Goal: Register for event/course

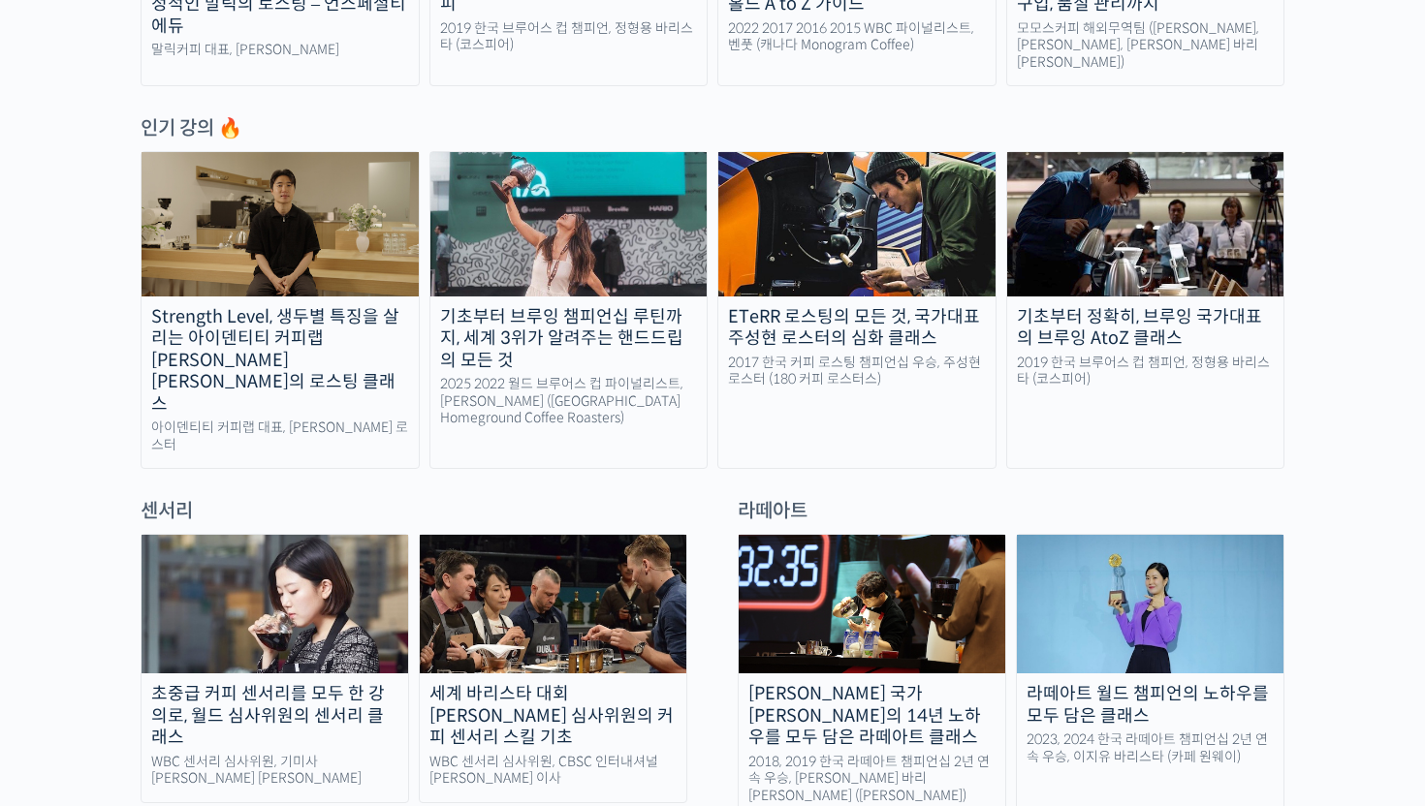
scroll to position [954, 0]
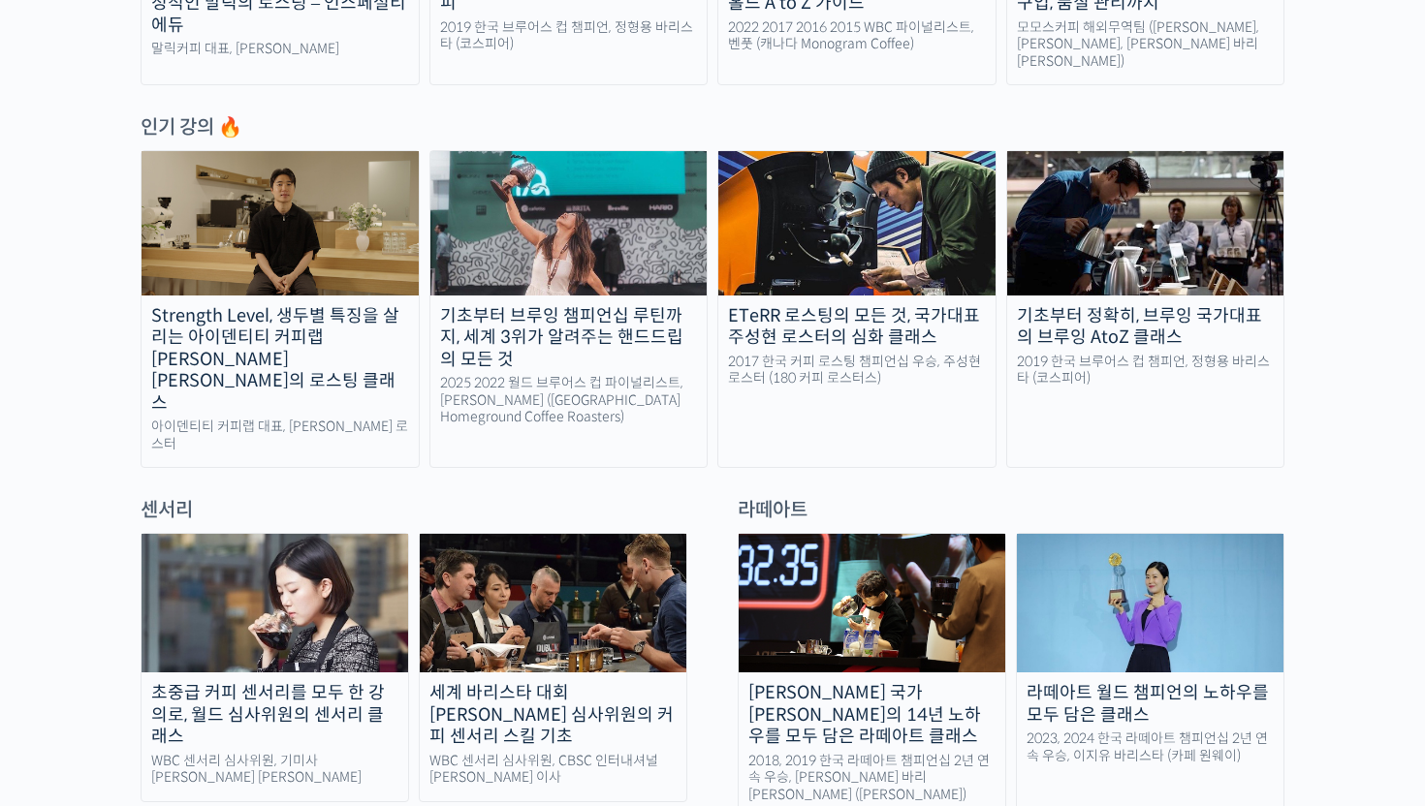
click at [572, 392] on div "2025 2022 월드 브루어스 컵 파이널리스트, [PERSON_NAME] ([GEOGRAPHIC_DATA] Homeground Coffee …" at bounding box center [568, 400] width 277 height 51
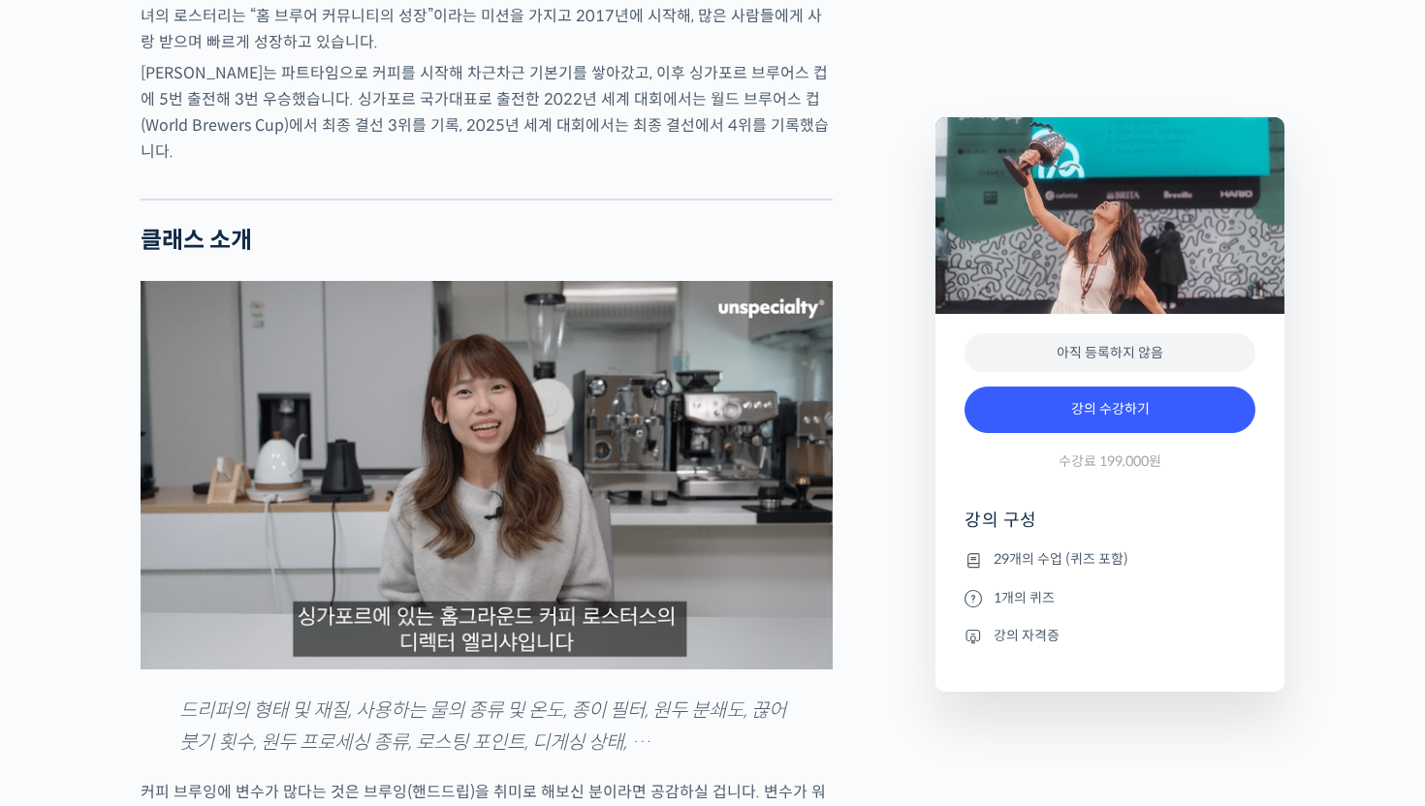
scroll to position [1504, 0]
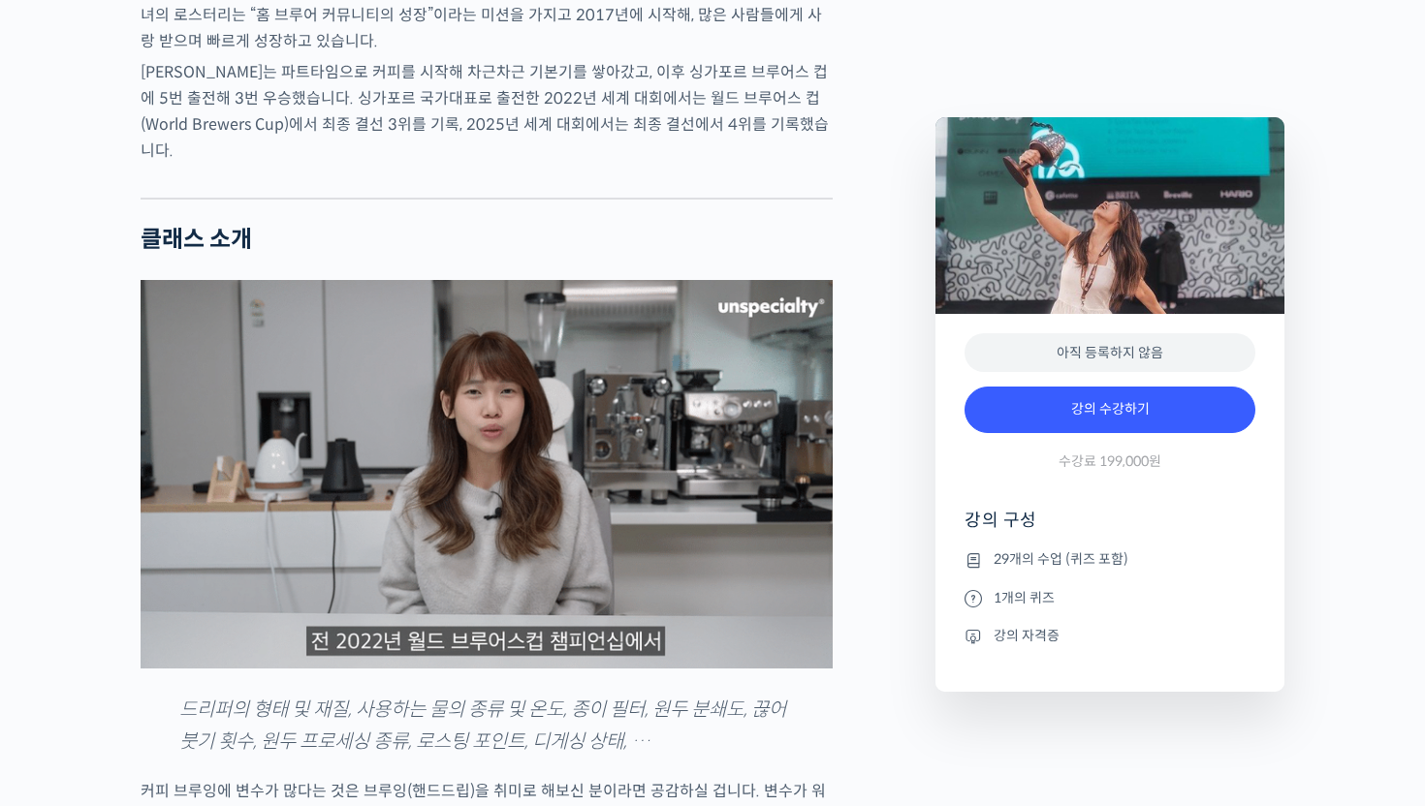
click at [1027, 527] on h4 "강의 구성" at bounding box center [1109, 528] width 291 height 39
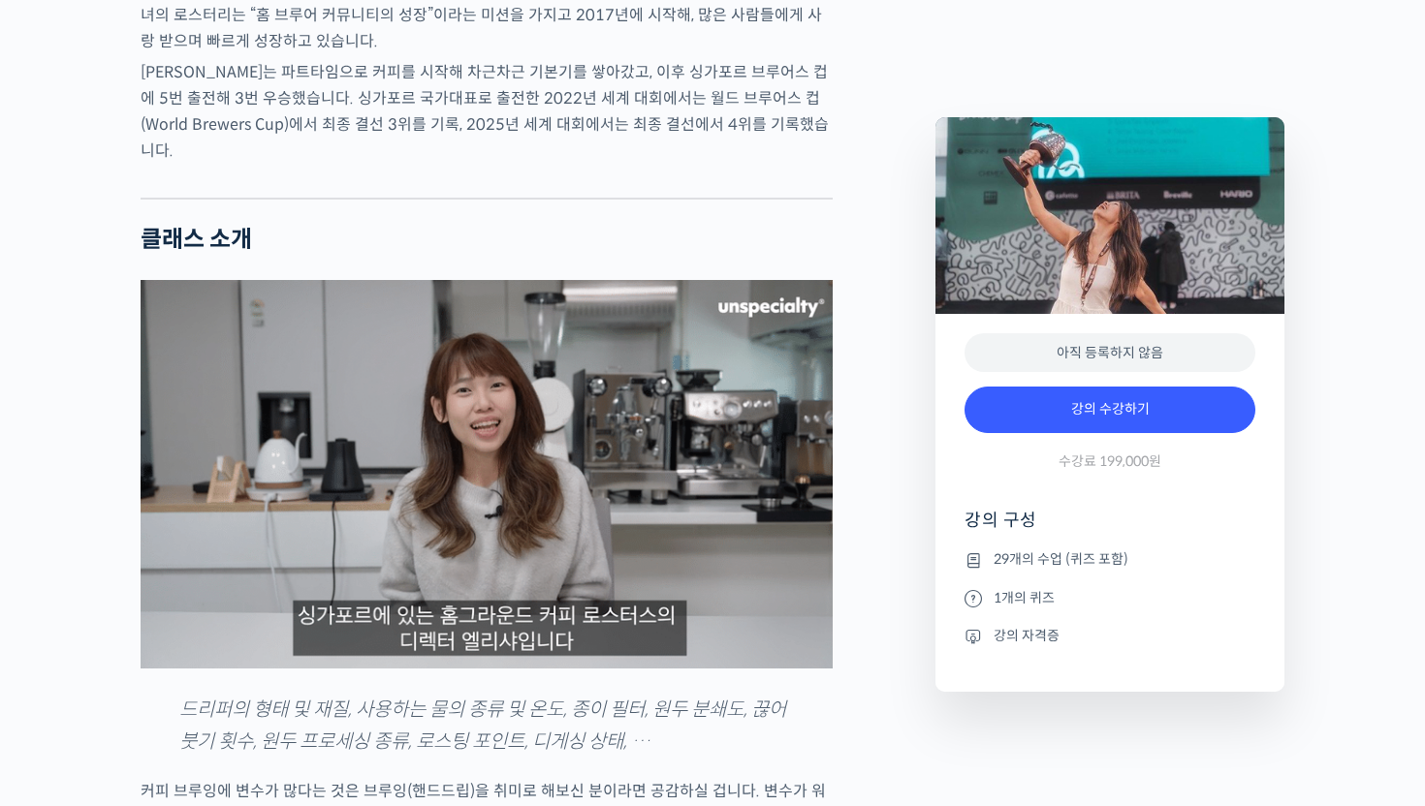
click at [1068, 561] on li "29개의 수업 (퀴즈 포함)" at bounding box center [1109, 560] width 291 height 23
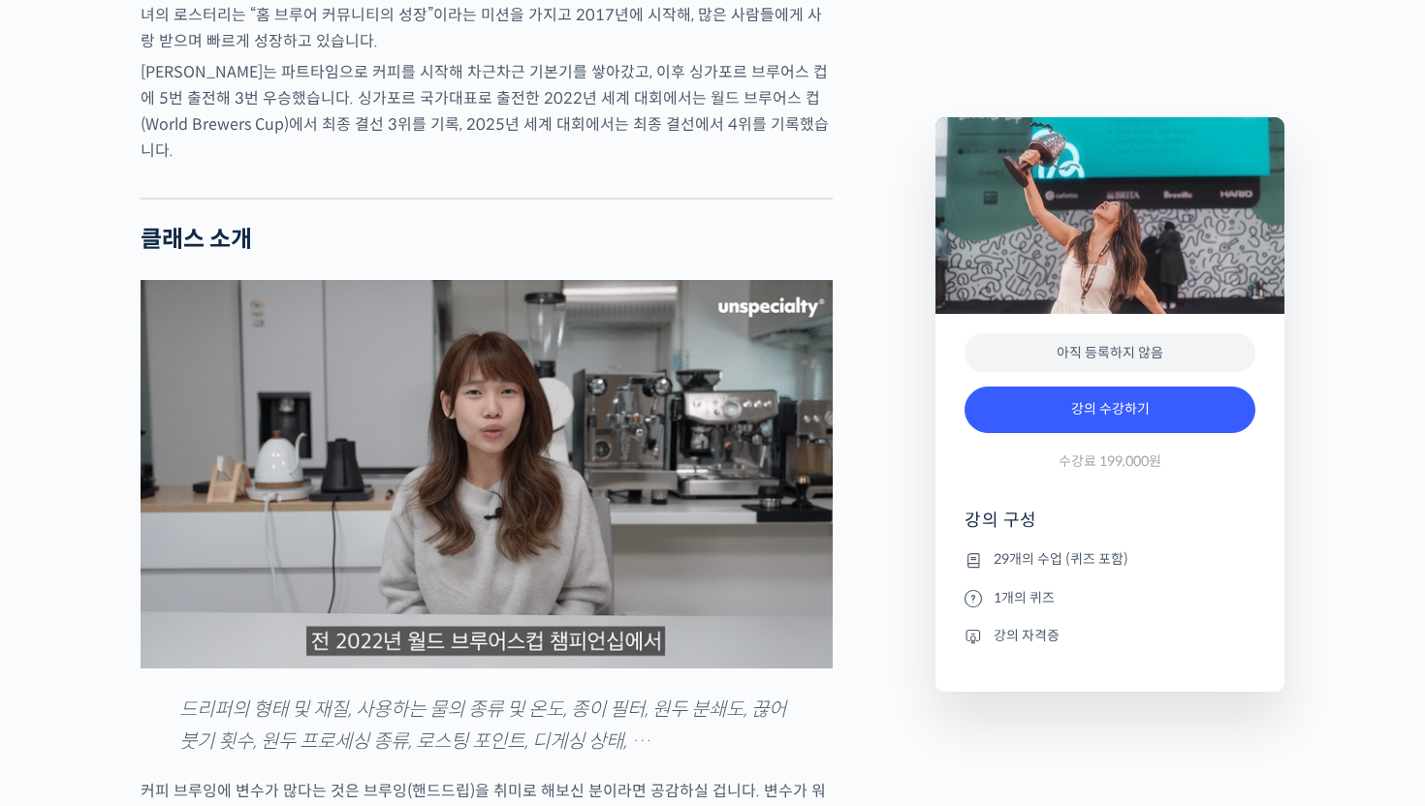
click at [1046, 596] on li "1개의 퀴즈" at bounding box center [1109, 597] width 291 height 23
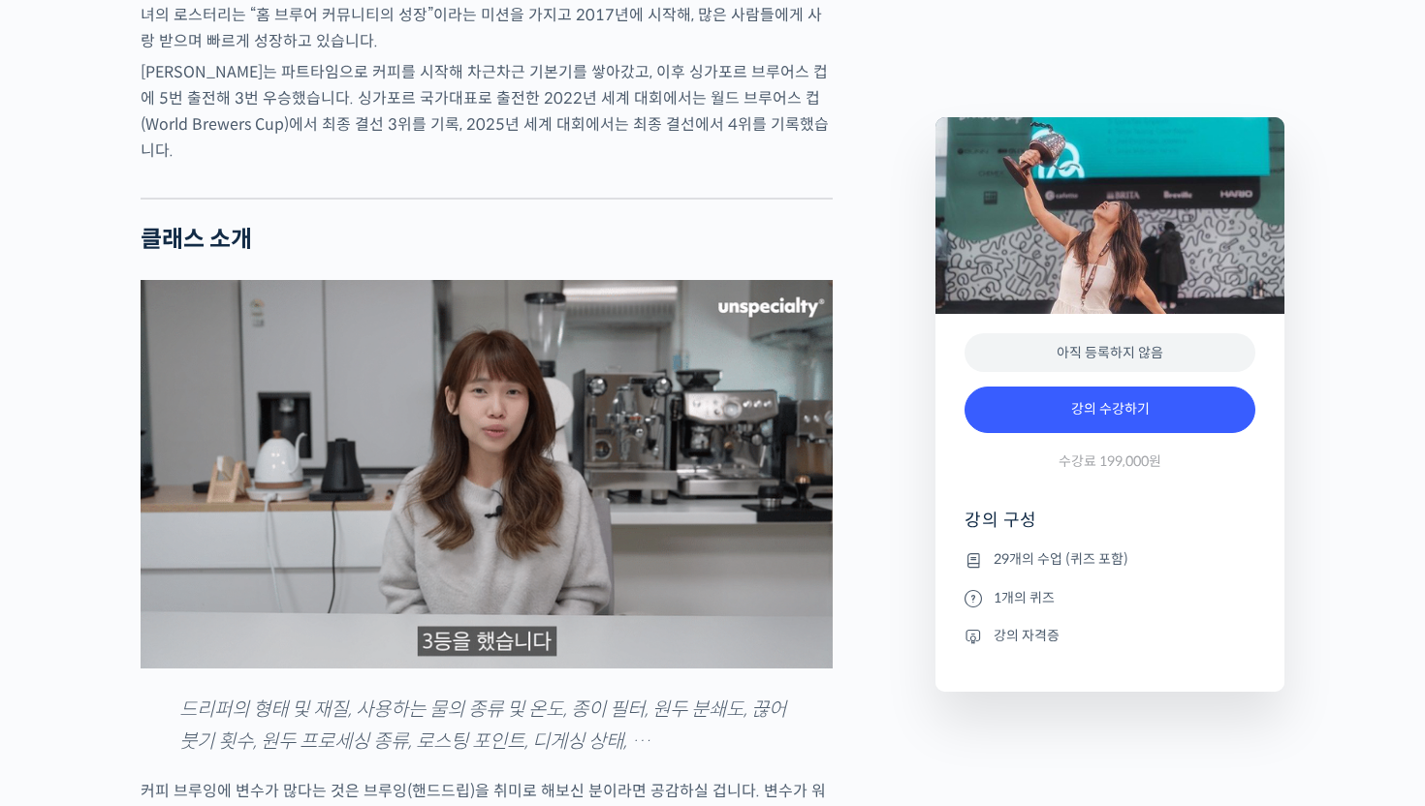
click at [1037, 637] on li "강의 자격증" at bounding box center [1109, 635] width 291 height 23
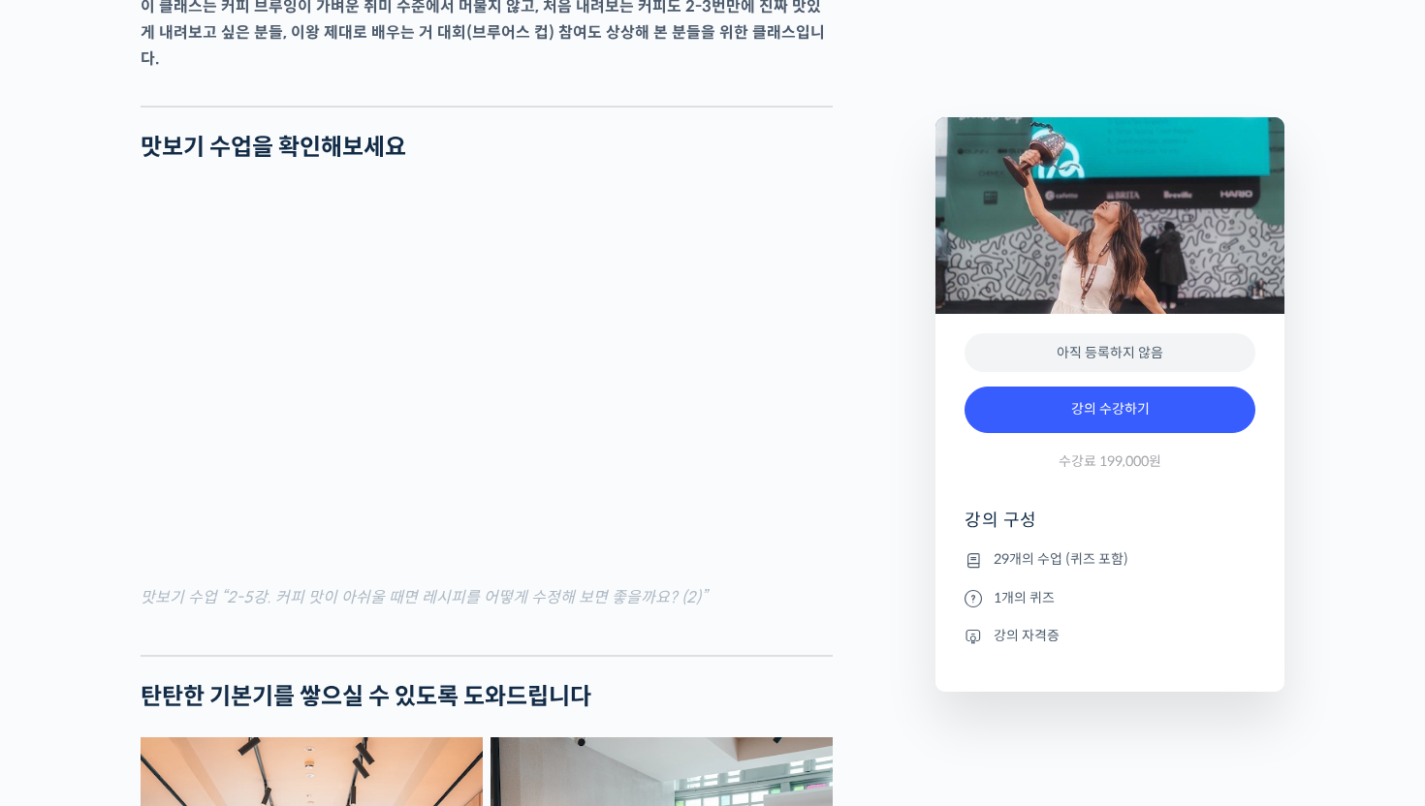
scroll to position [2306, 0]
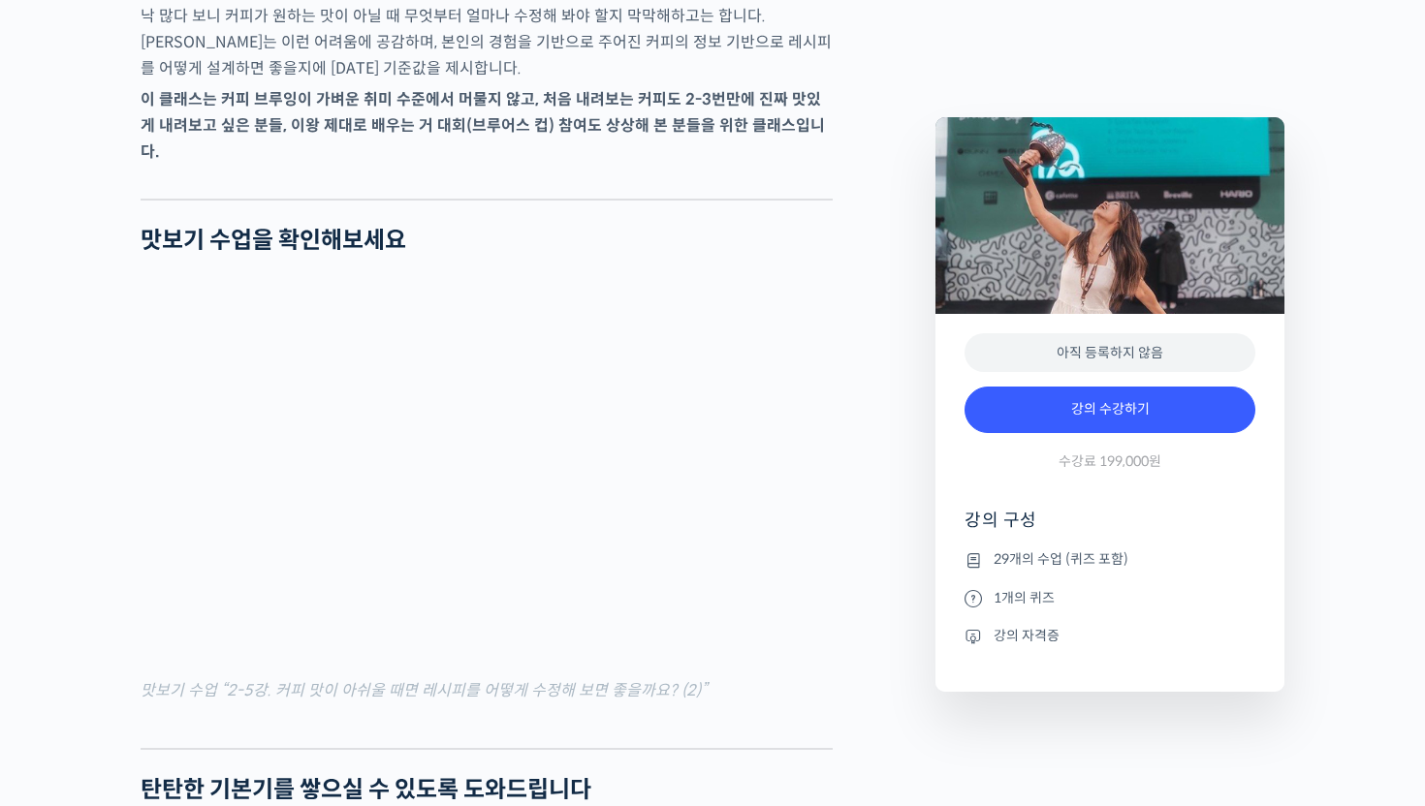
click at [606, 733] on div at bounding box center [487, 733] width 692 height 29
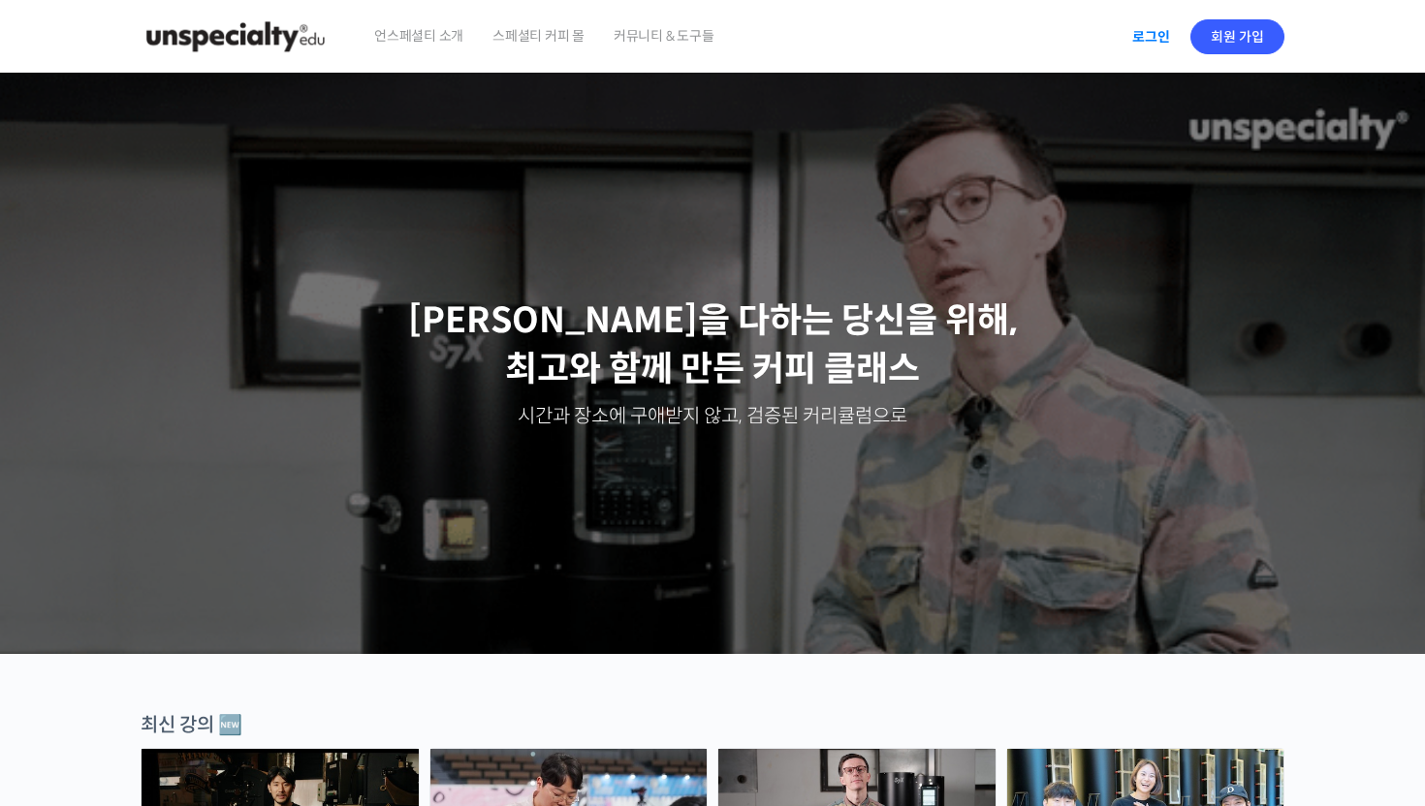
click at [1151, 46] on link "로그인" at bounding box center [1151, 37] width 61 height 45
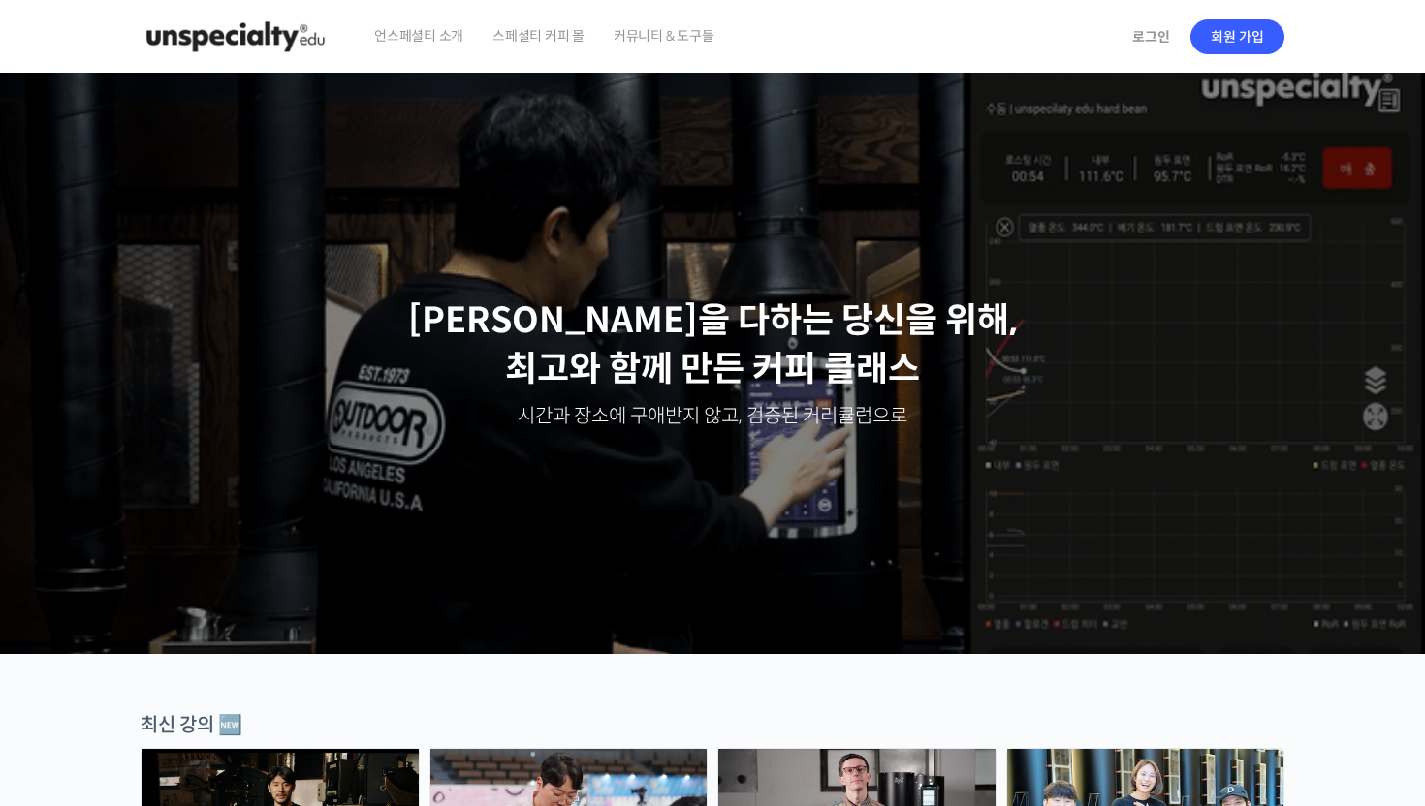
click at [273, 46] on img at bounding box center [236, 37] width 190 height 58
